Goal: Task Accomplishment & Management: Manage account settings

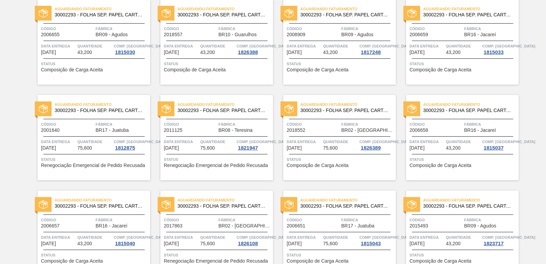
scroll to position [1053, 0]
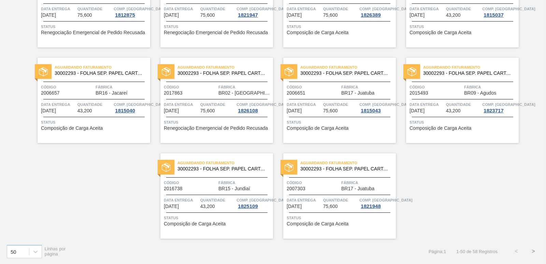
click at [531, 252] on button ">" at bounding box center [532, 250] width 17 height 17
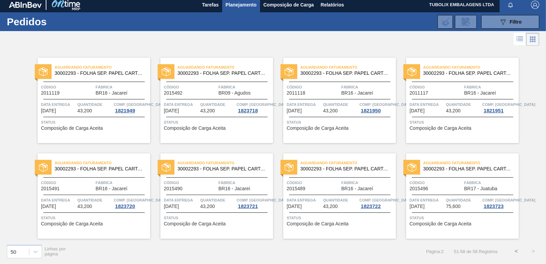
scroll to position [3, 0]
click at [514, 250] on button "<" at bounding box center [515, 250] width 17 height 17
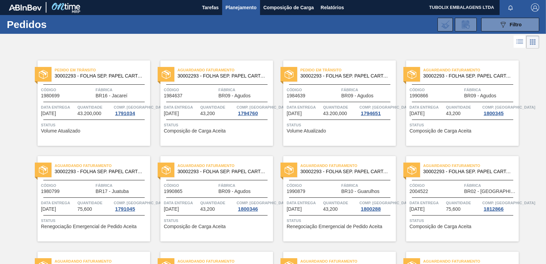
scroll to position [0, 0]
click at [533, 5] on img "button" at bounding box center [535, 8] width 8 height 8
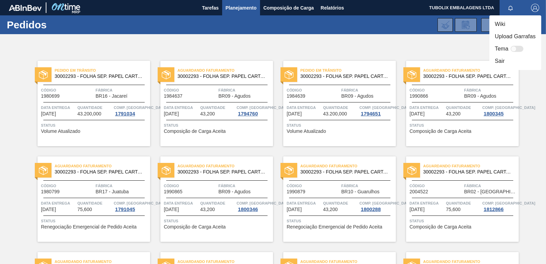
click at [501, 63] on li "Sair" at bounding box center [515, 61] width 52 height 12
